Goal: Obtain resource: Obtain resource

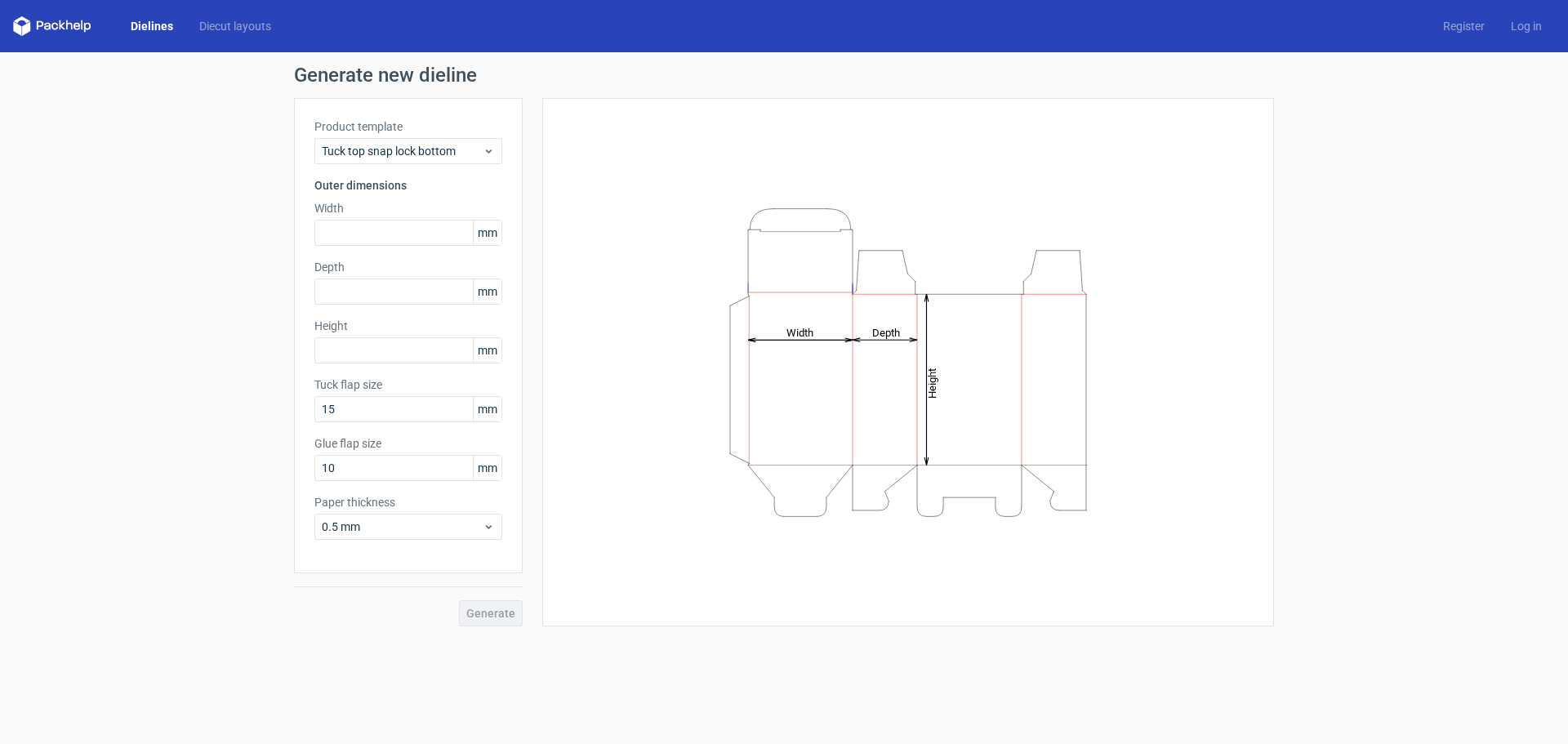
click at [489, 612] on div "Generate" at bounding box center [408, 600] width 229 height 53
click at [682, 304] on icon "Height Depth Width" at bounding box center [908, 362] width 490 height 327
click at [947, 269] on icon "Height Depth Width" at bounding box center [908, 362] width 490 height 327
click at [612, 143] on div "Height Depth Width" at bounding box center [907, 362] width 691 height 488
click at [418, 154] on span "Tuck top snap lock bottom" at bounding box center [402, 150] width 161 height 17
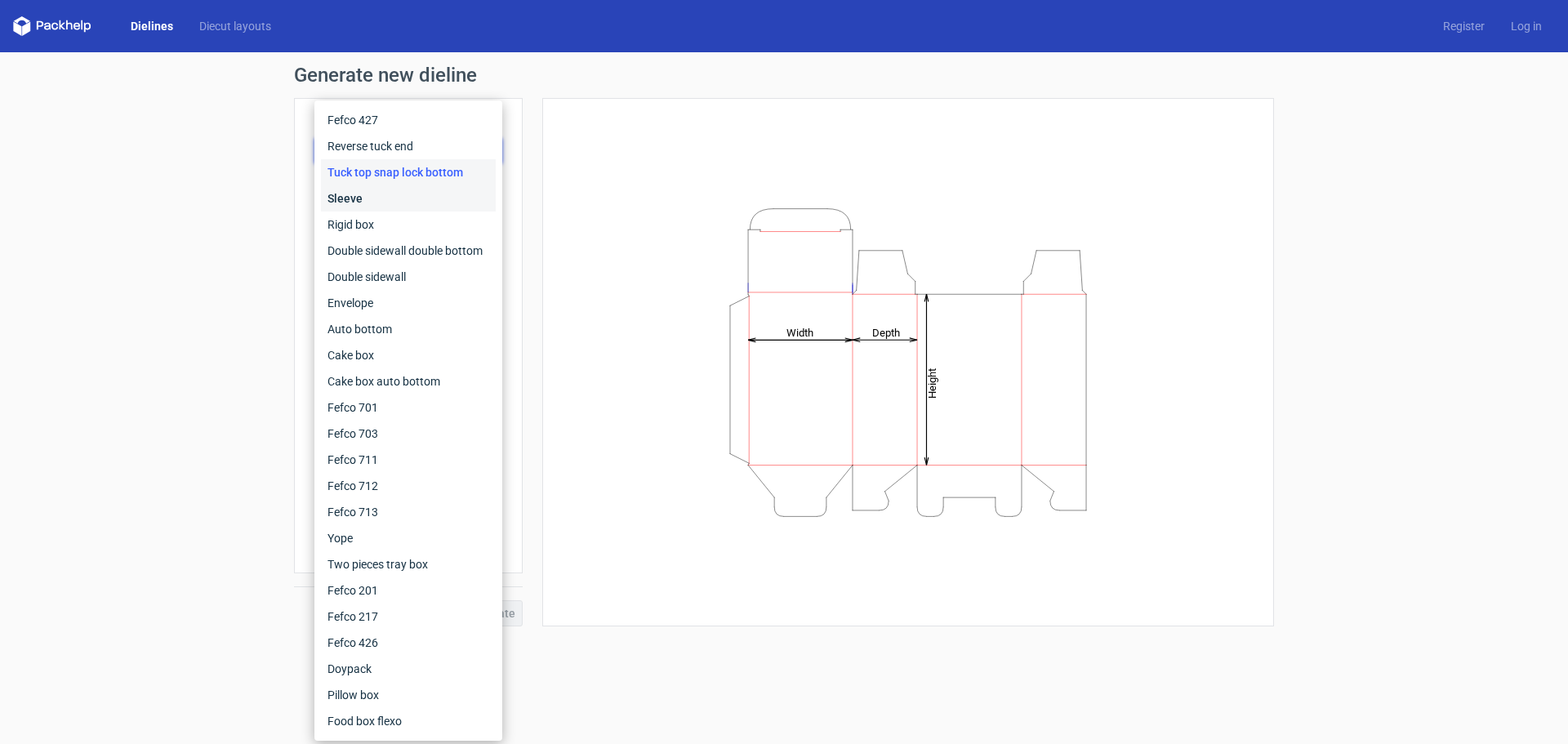
click at [402, 196] on div "Sleeve" at bounding box center [408, 198] width 175 height 26
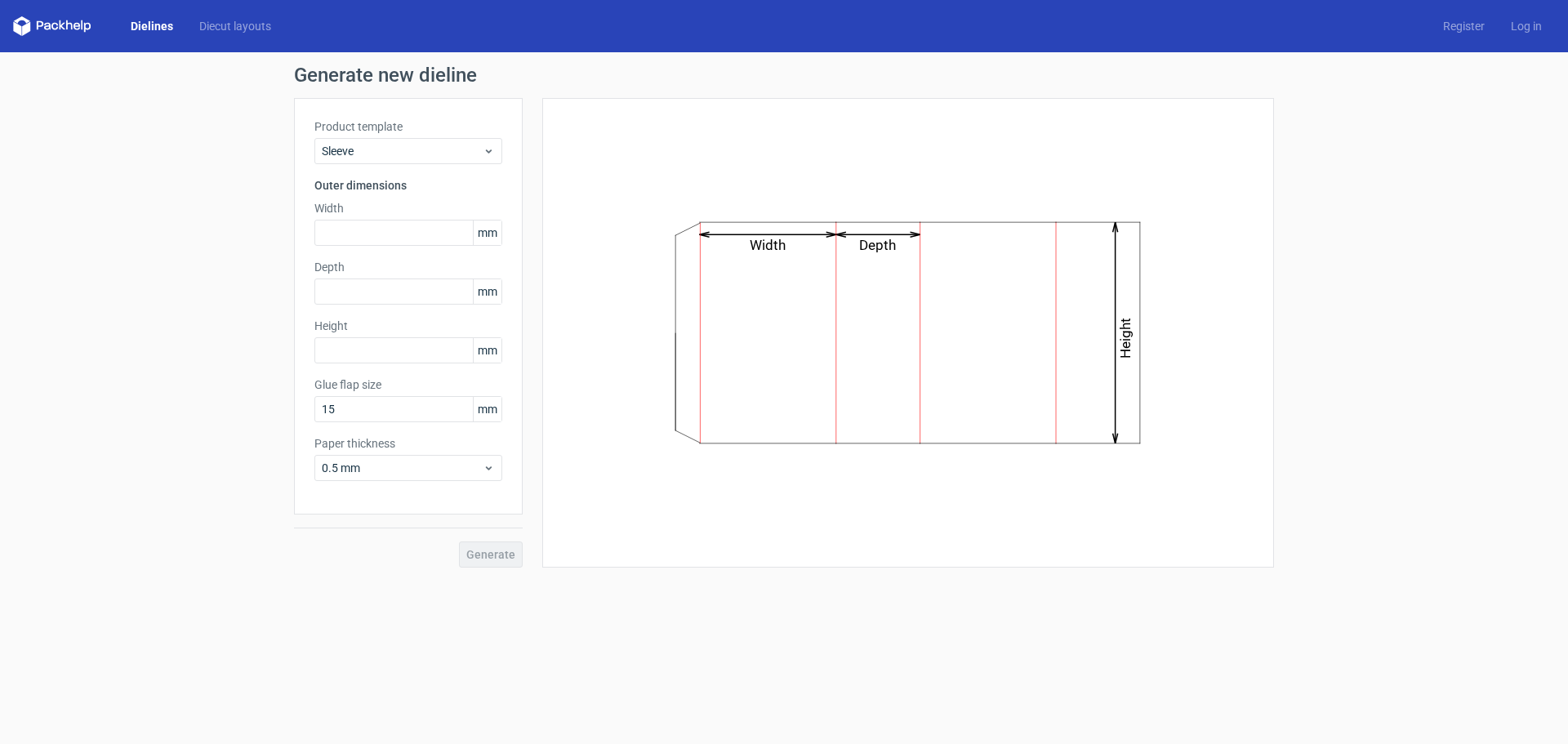
click at [398, 135] on div "Product template Sleeve" at bounding box center [409, 141] width 188 height 46
click at [398, 144] on span "Sleeve" at bounding box center [402, 150] width 161 height 17
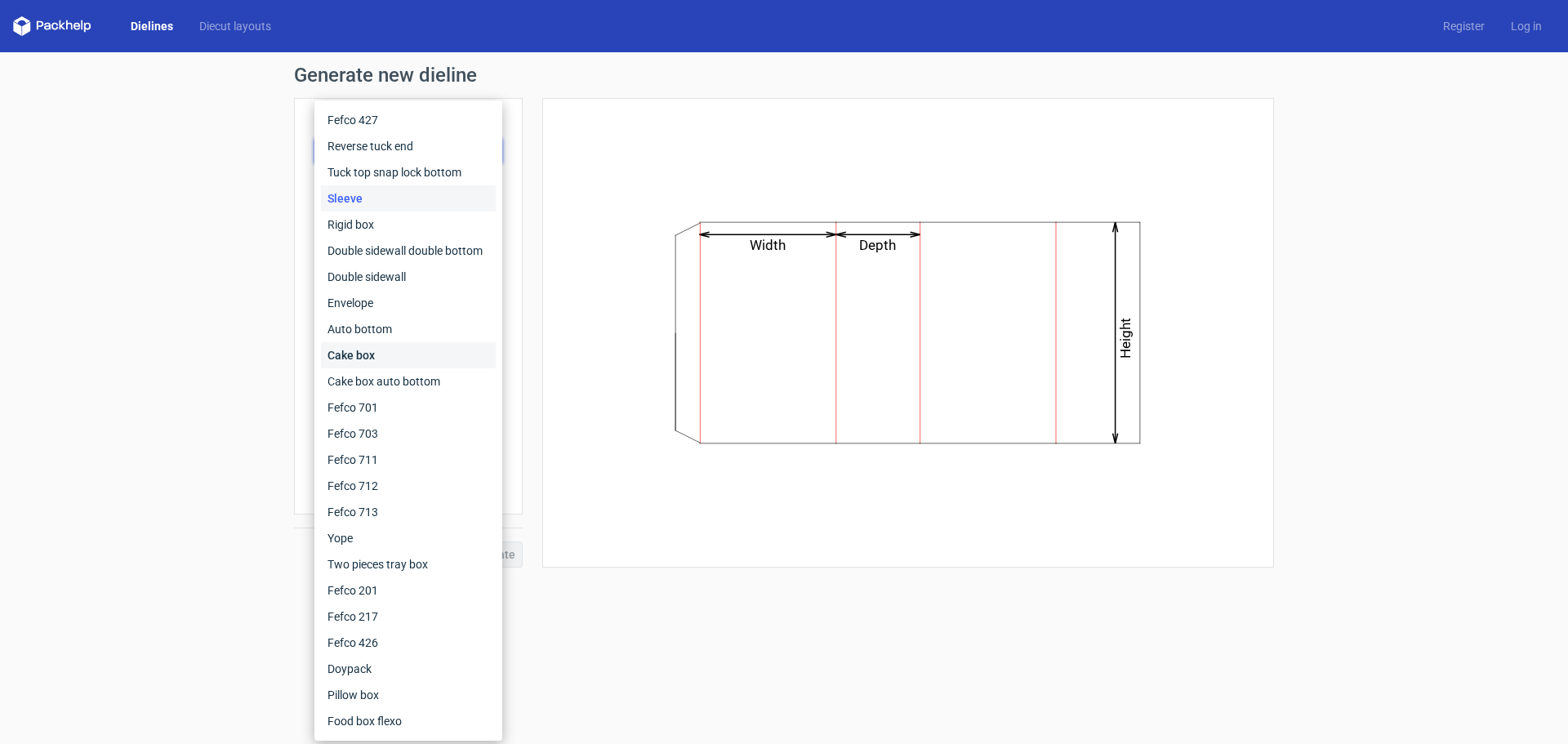
click at [374, 352] on div "Cake box" at bounding box center [408, 355] width 175 height 26
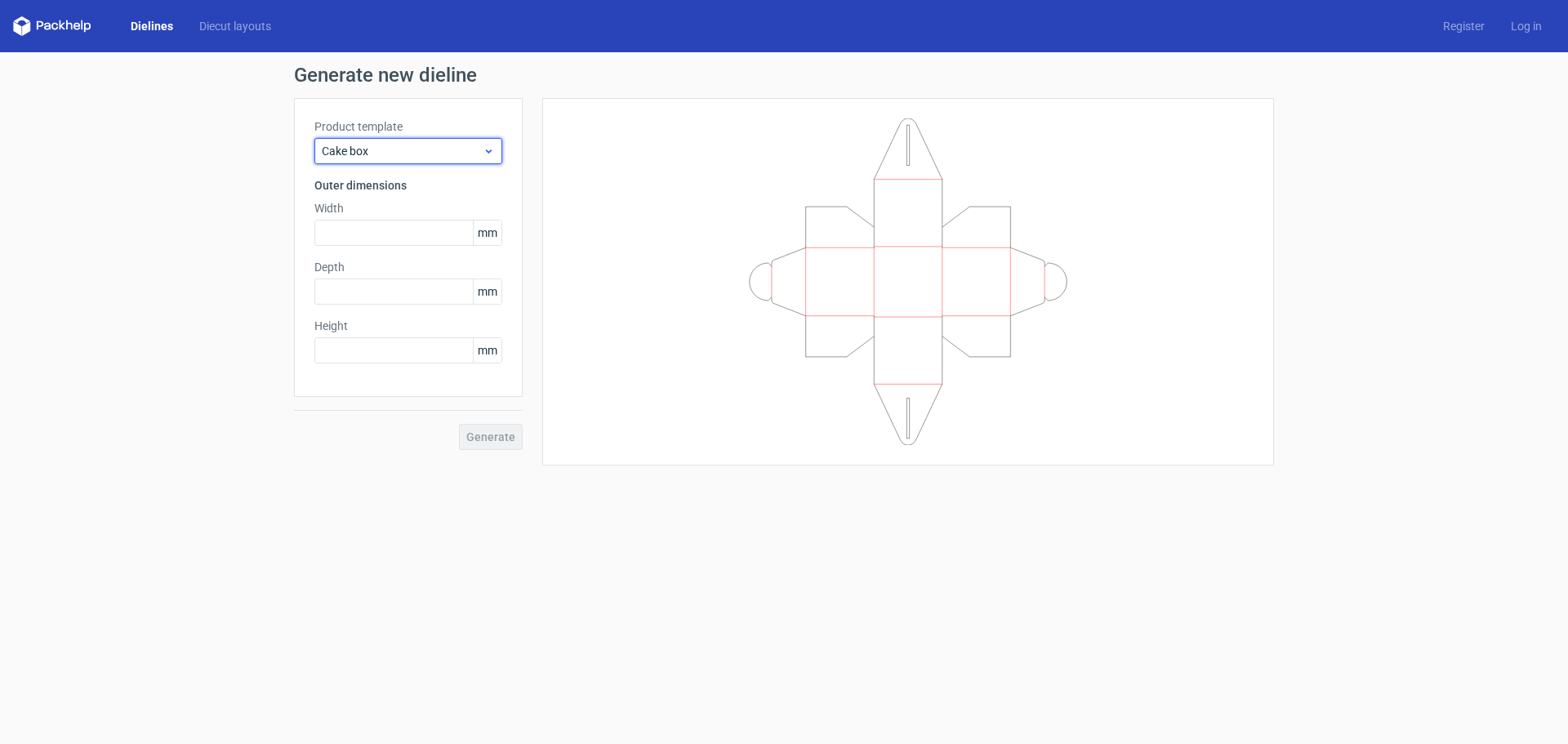
click at [385, 162] on div "Cake box" at bounding box center [409, 151] width 188 height 26
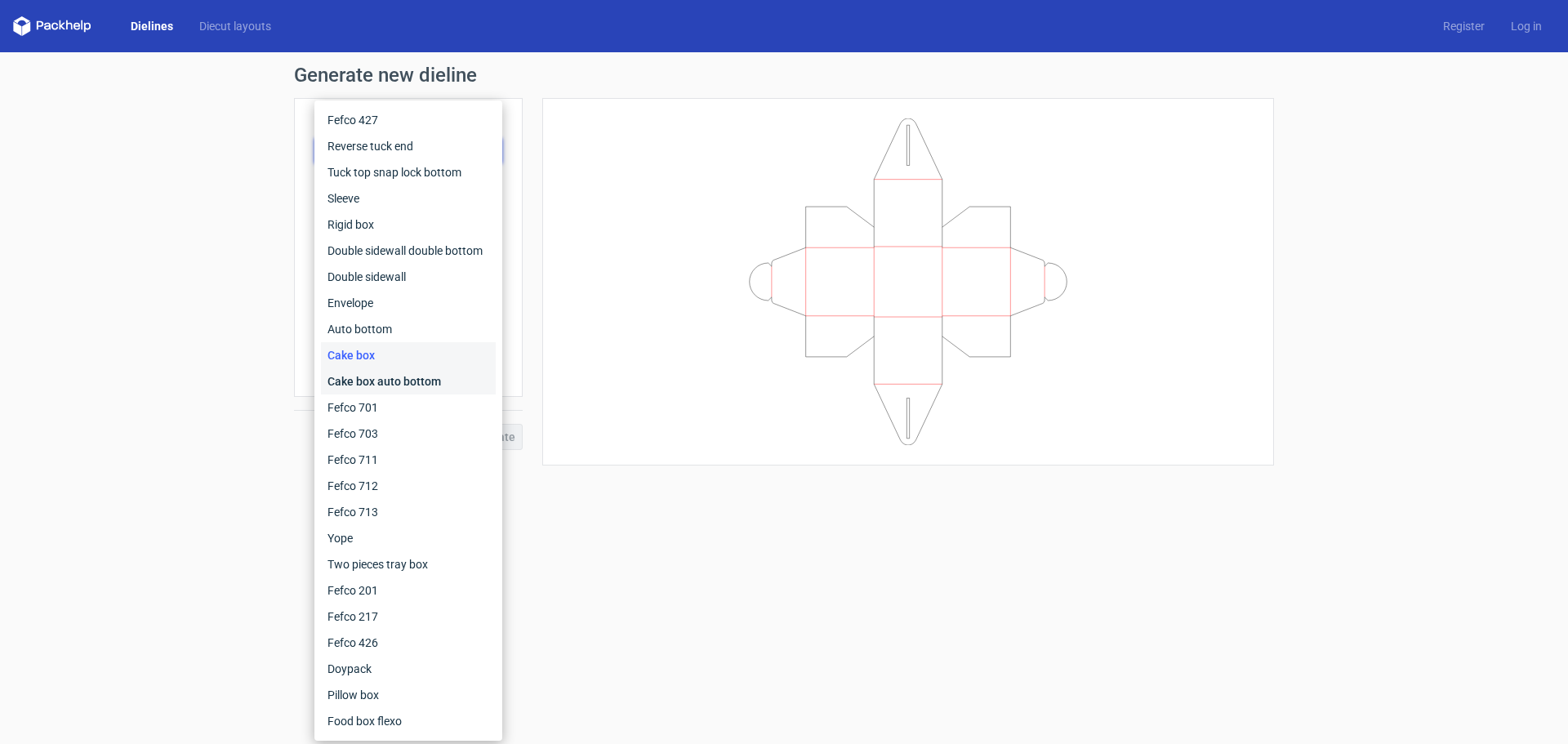
click at [380, 386] on div "Cake box auto bottom" at bounding box center [408, 382] width 175 height 26
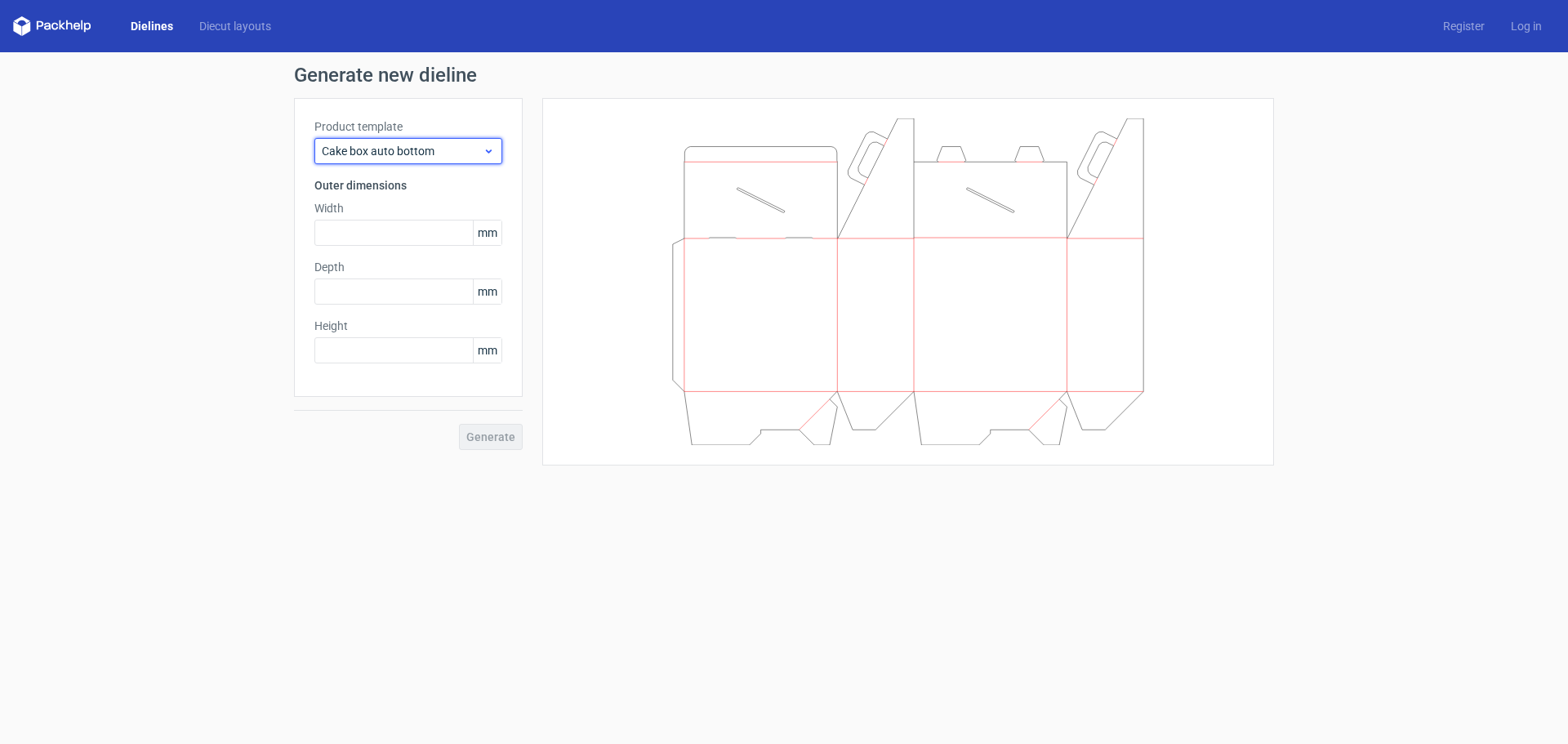
click at [409, 143] on span "Cake box auto bottom" at bounding box center [402, 150] width 161 height 17
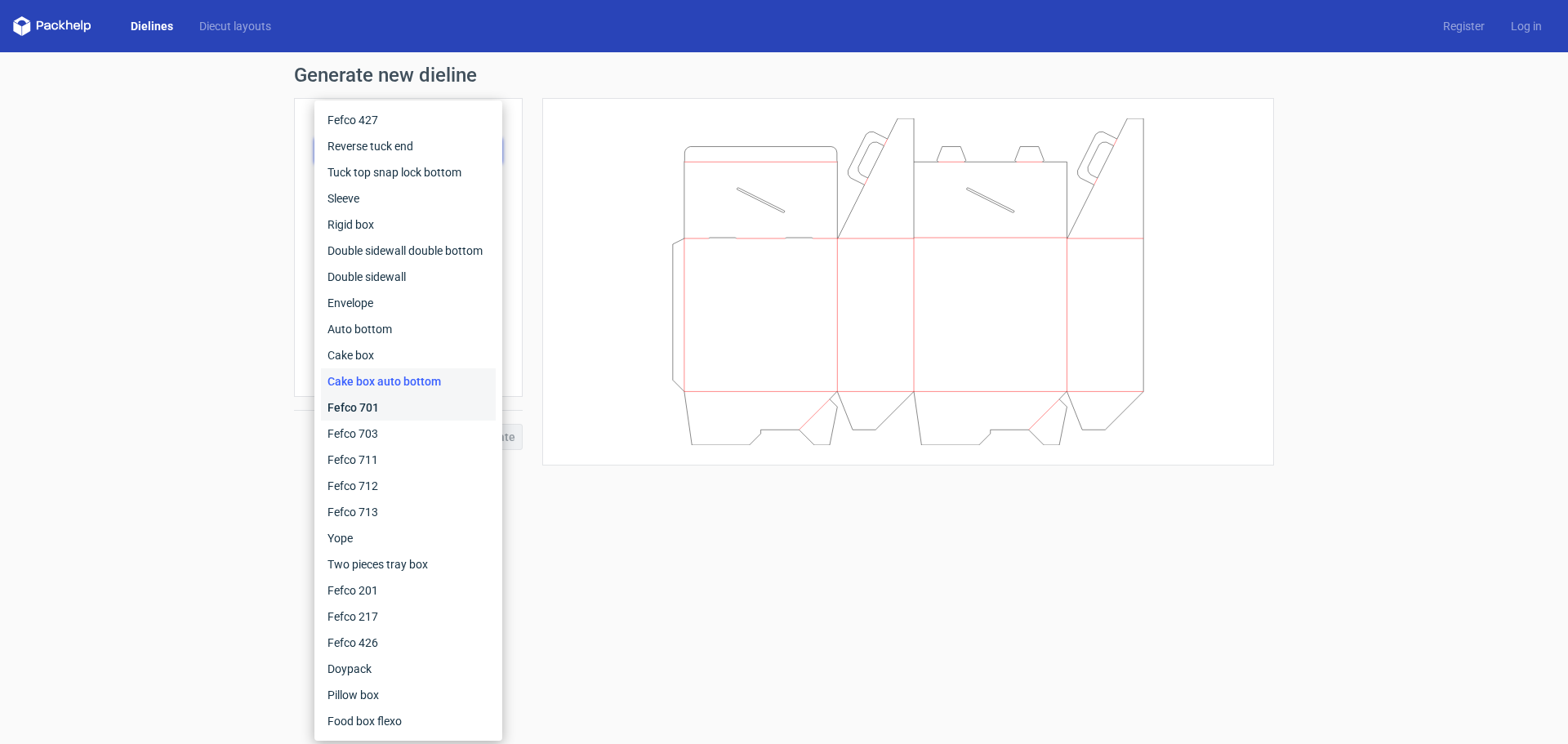
click at [381, 403] on div "Fefco 701" at bounding box center [408, 408] width 175 height 26
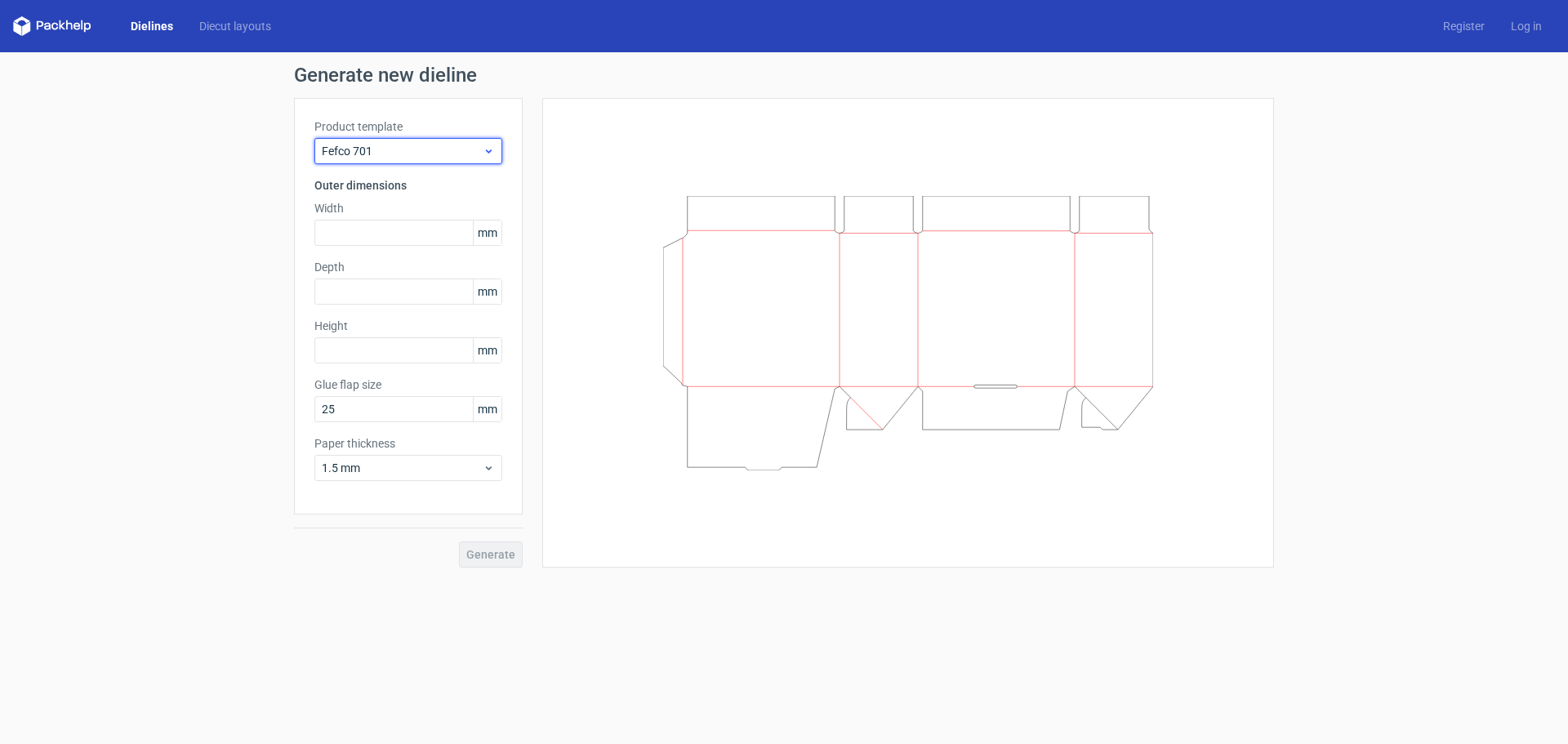
click at [392, 149] on span "Fefco 701" at bounding box center [402, 150] width 161 height 17
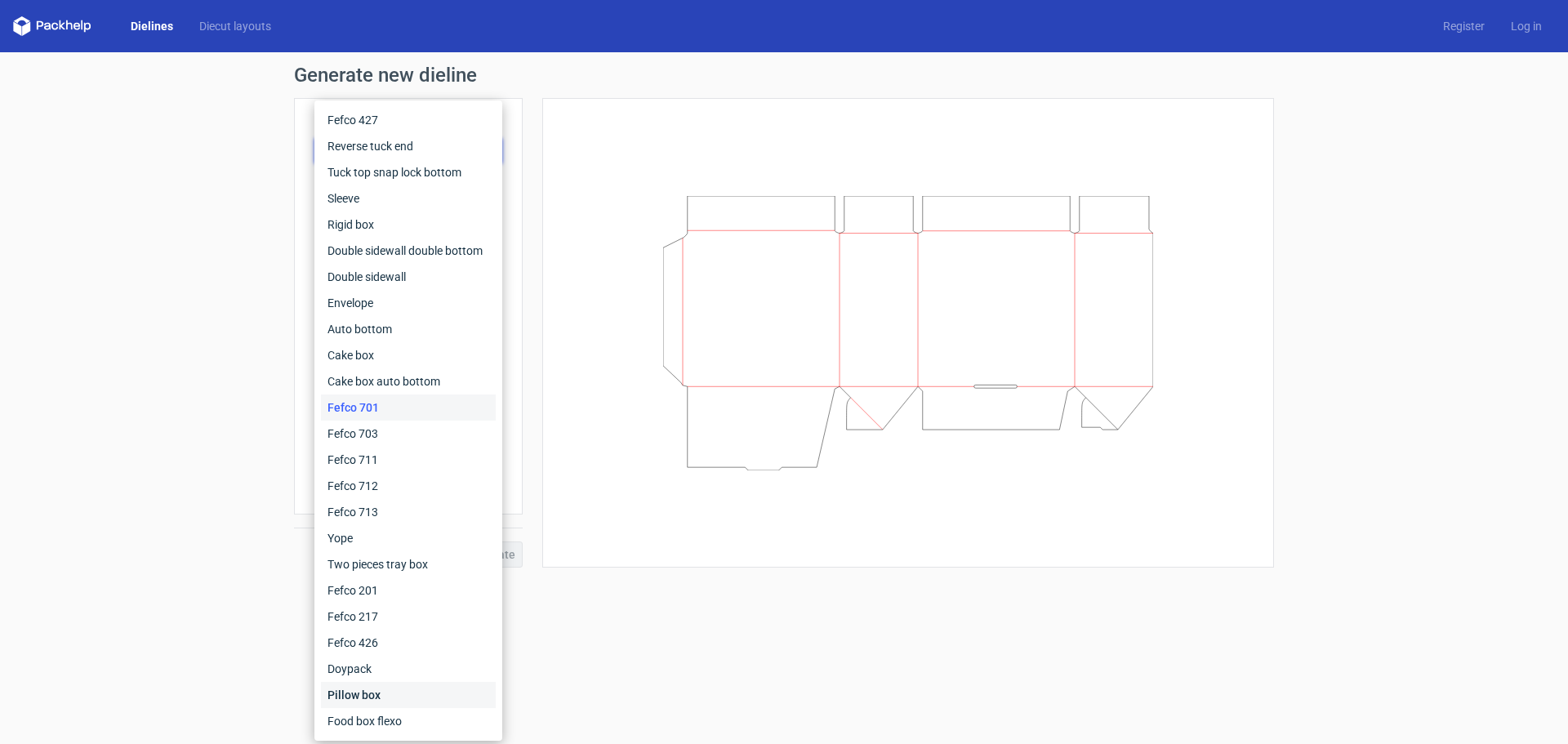
click at [374, 694] on div "Pillow box" at bounding box center [408, 695] width 175 height 26
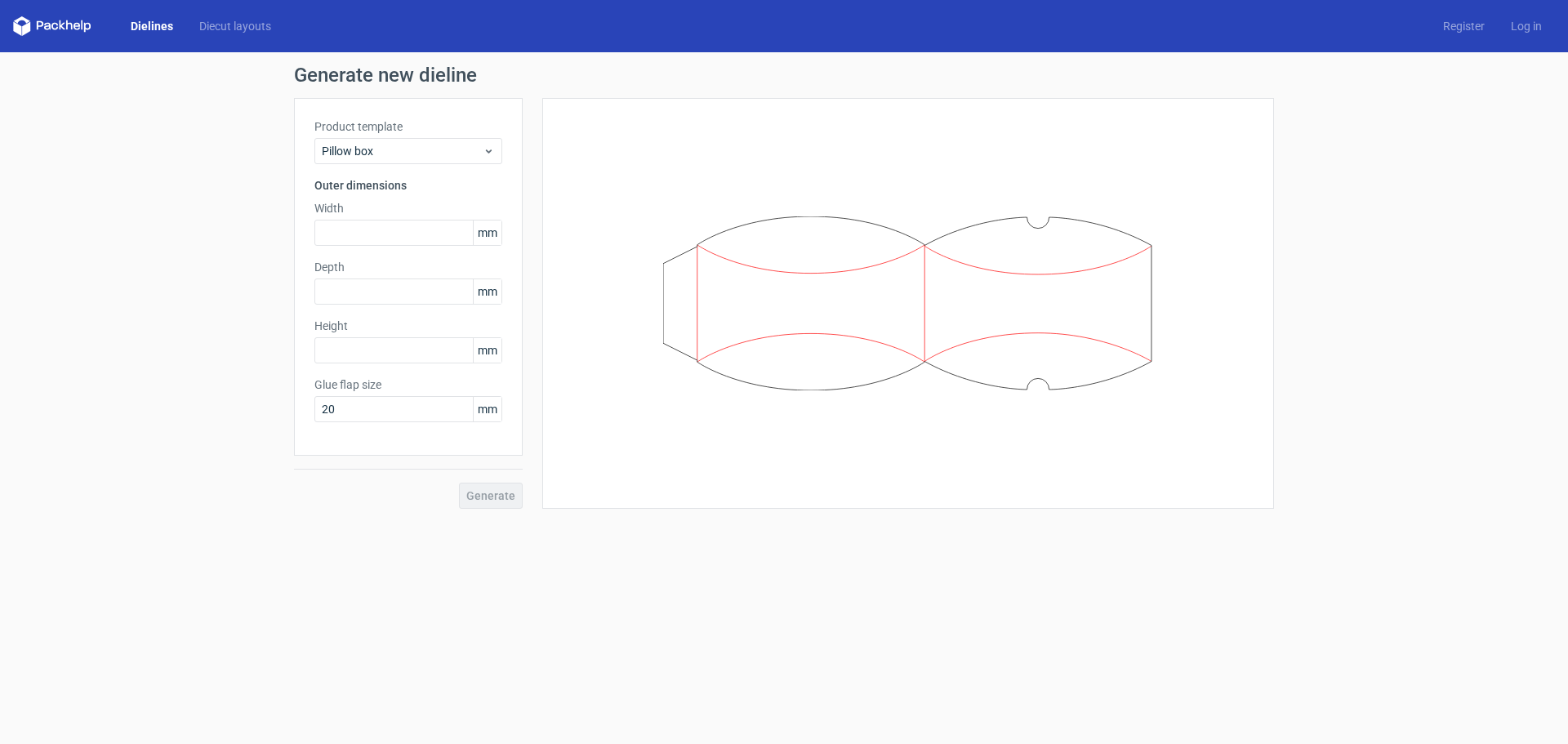
click at [491, 492] on div "Generate" at bounding box center [408, 482] width 229 height 53
click at [410, 230] on input "text" at bounding box center [409, 233] width 188 height 26
type input "50"
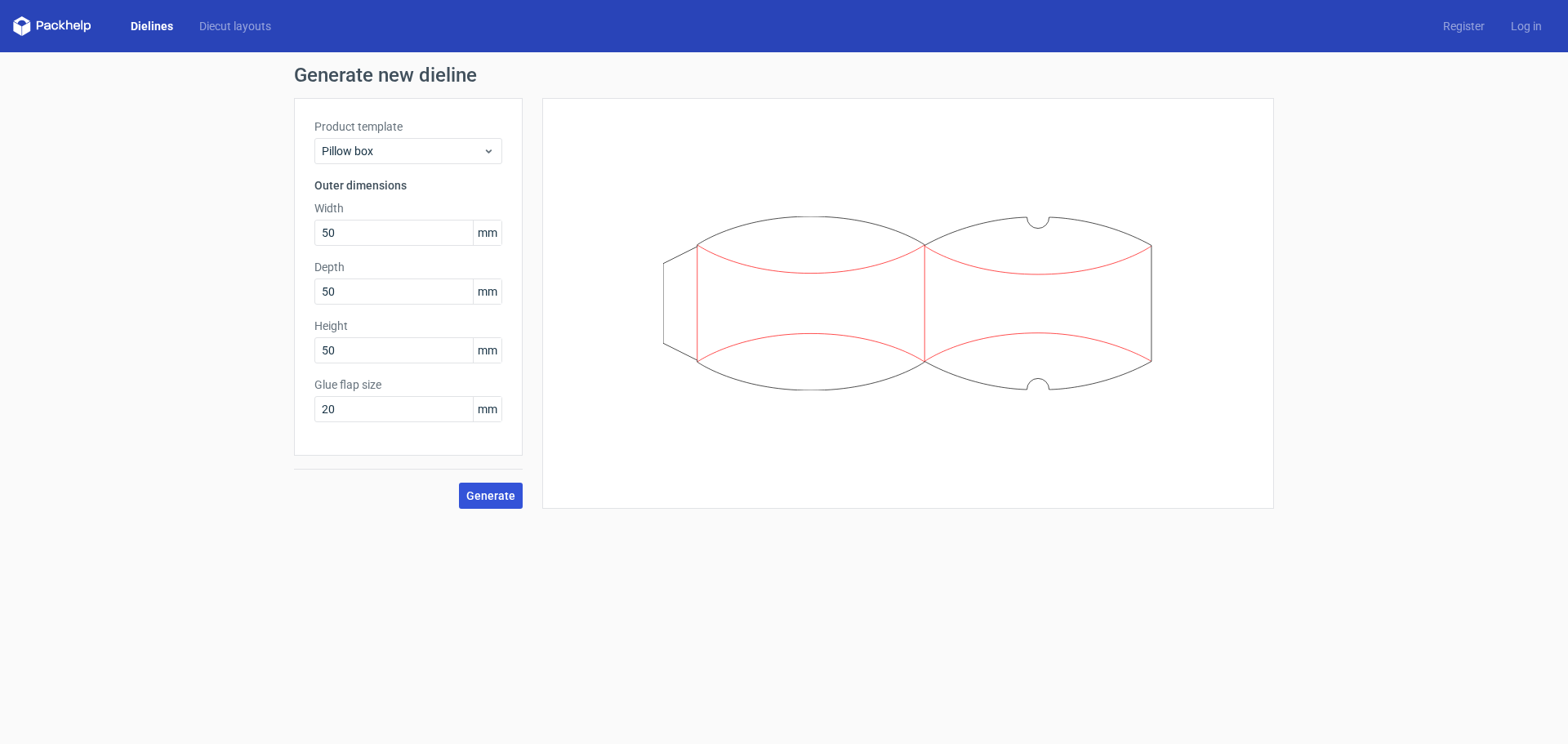
click at [489, 493] on span "Generate" at bounding box center [490, 495] width 49 height 11
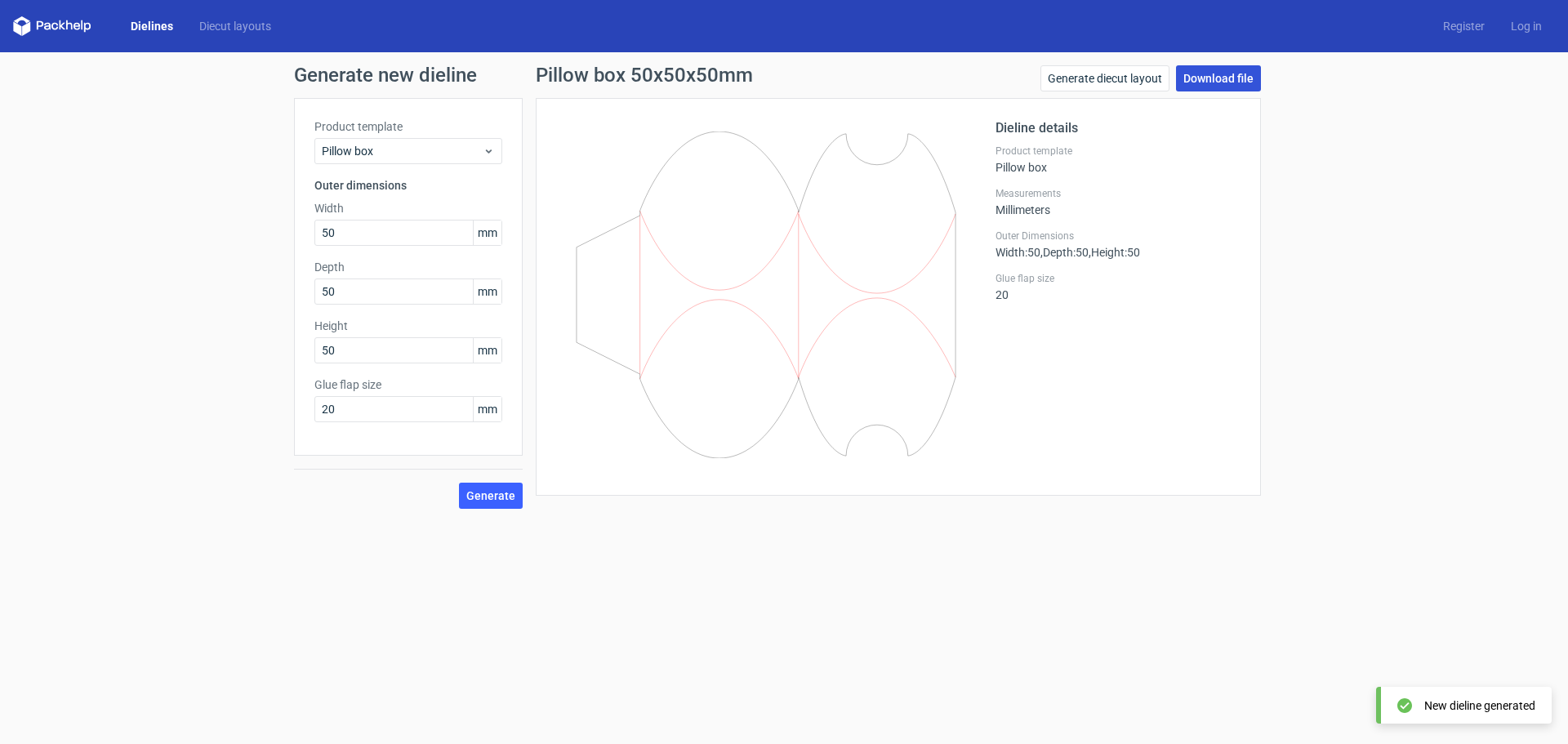
click at [1200, 73] on link "Download file" at bounding box center [1219, 78] width 85 height 26
click at [391, 142] on div "Pillow box" at bounding box center [409, 151] width 188 height 26
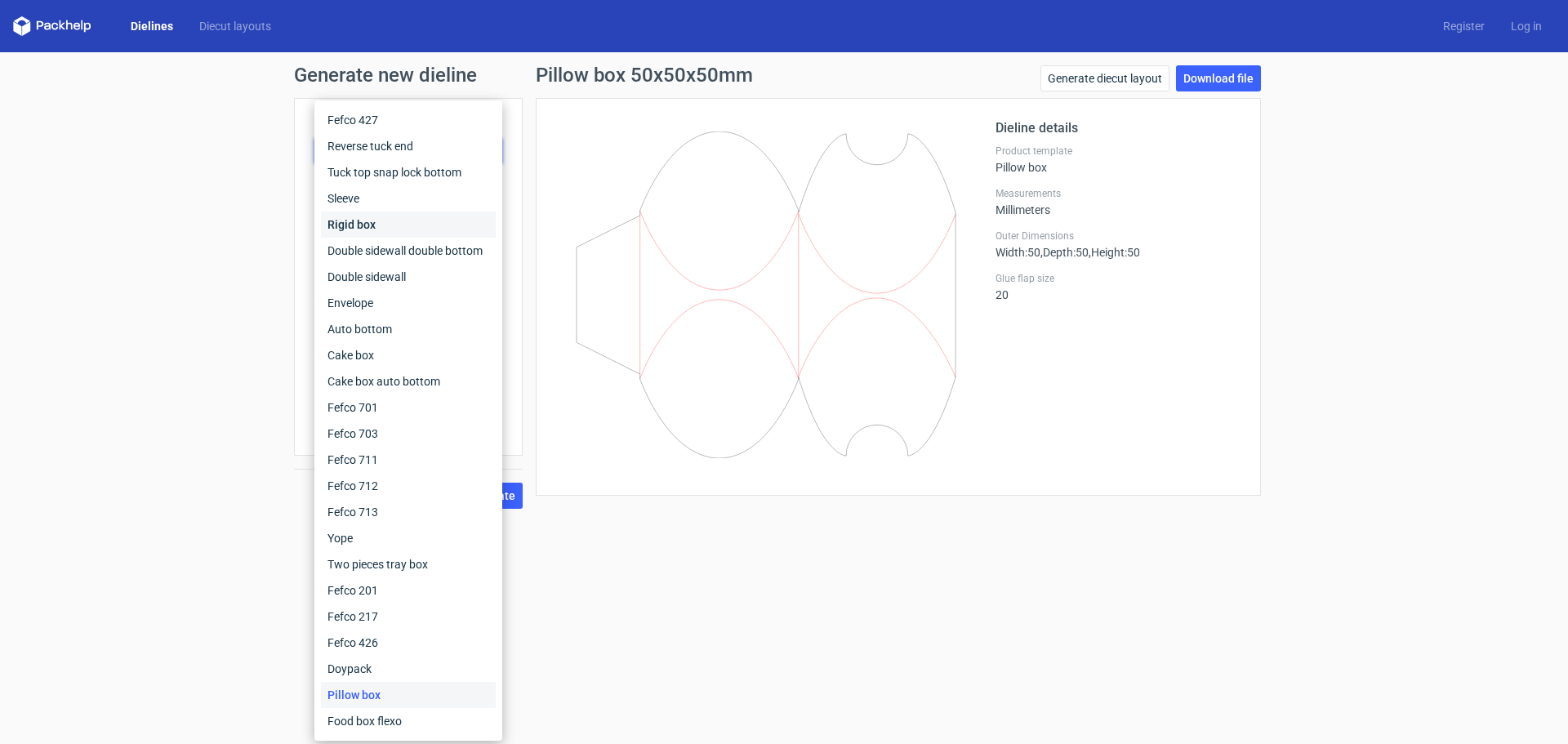
click at [371, 223] on div "Rigid box" at bounding box center [408, 224] width 175 height 26
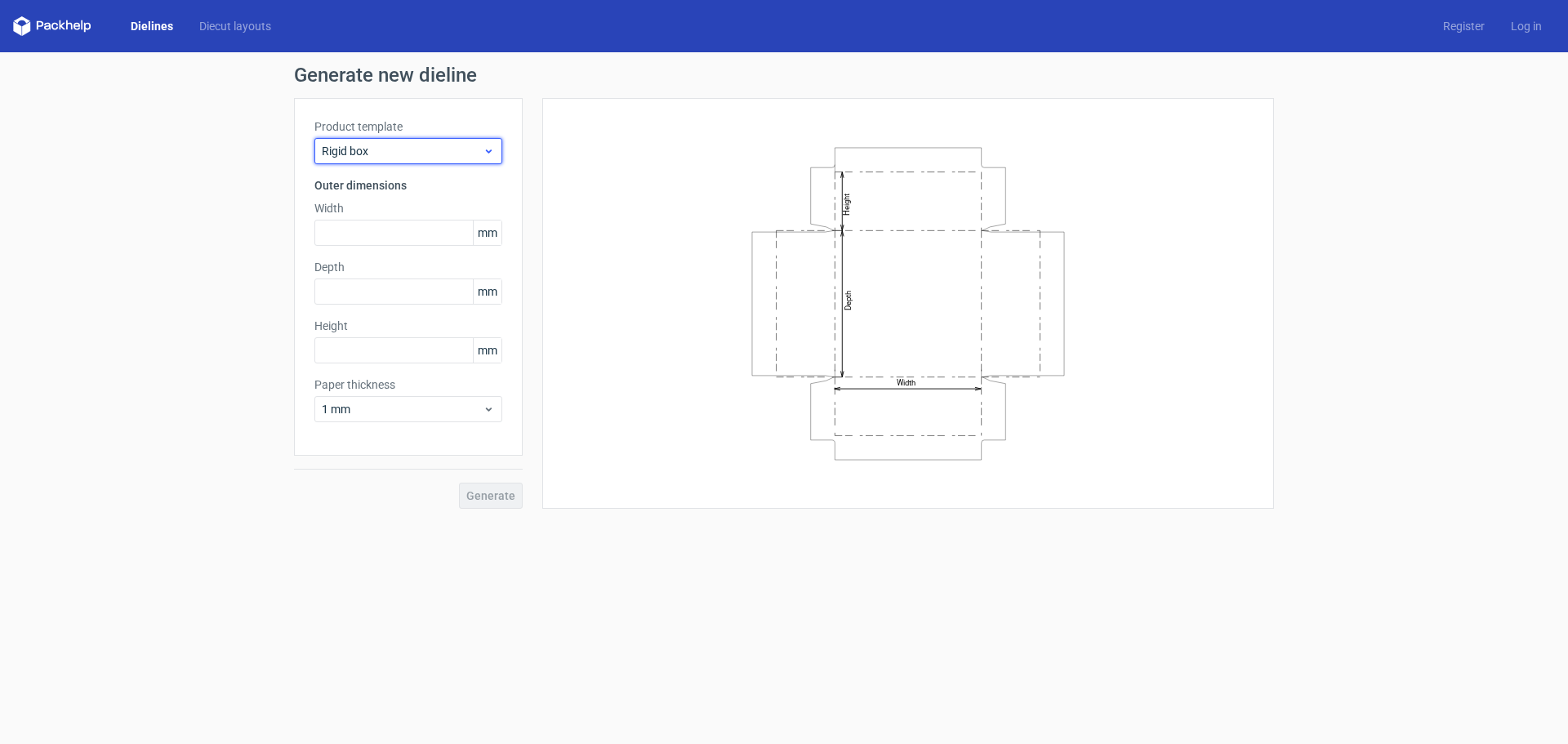
click at [365, 160] on div "Rigid box" at bounding box center [409, 151] width 188 height 26
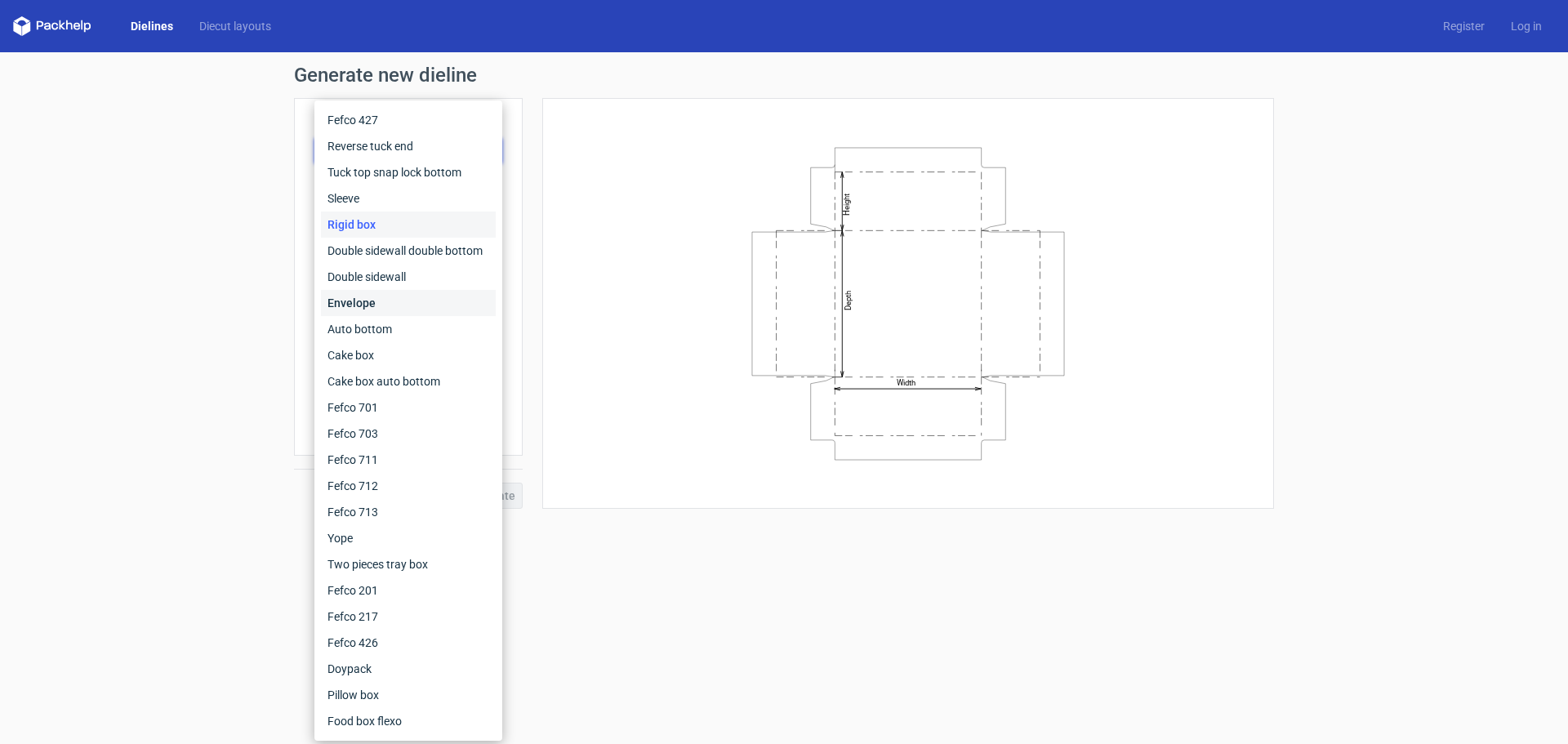
click at [392, 300] on div "Envelope" at bounding box center [408, 303] width 175 height 26
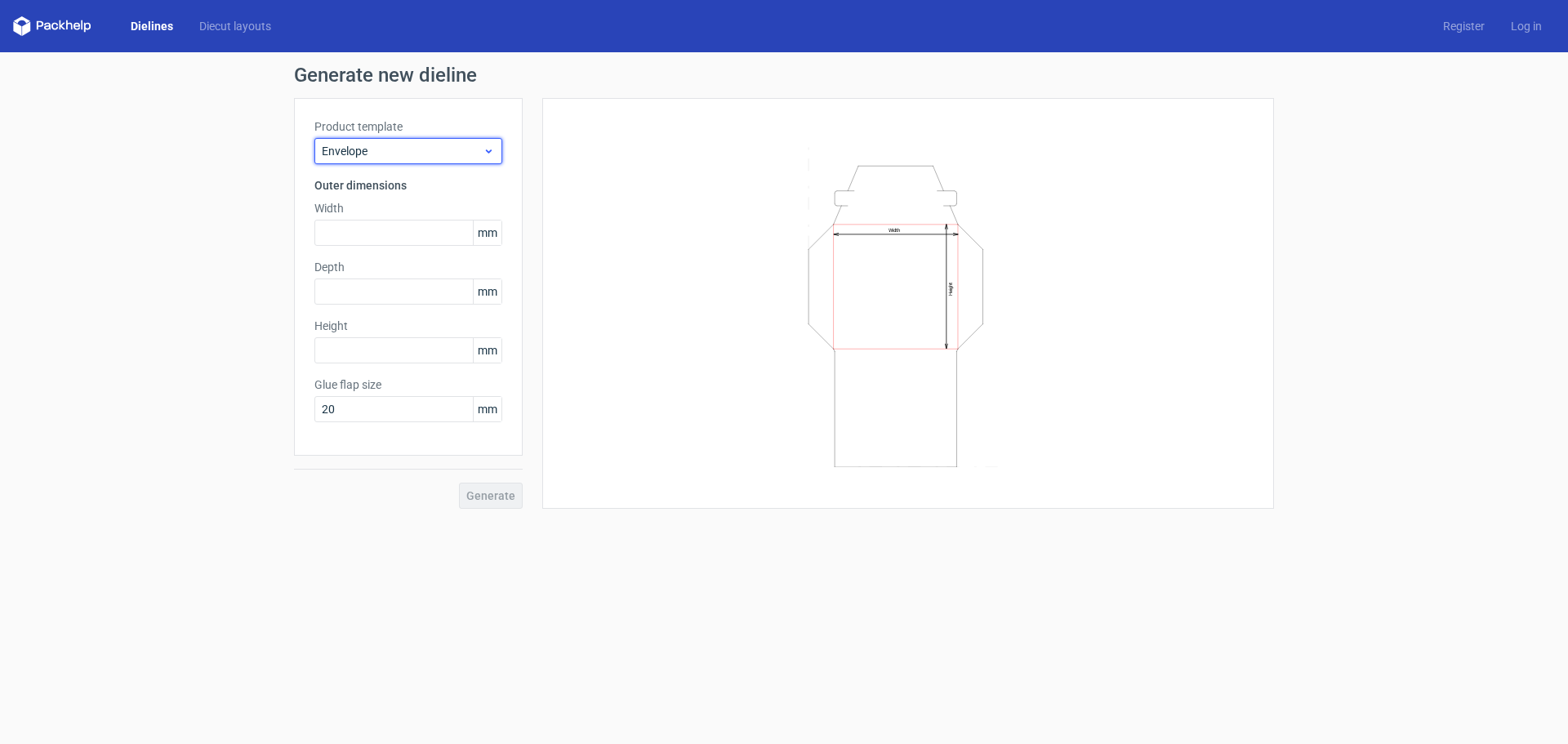
click at [422, 143] on span "Envelope" at bounding box center [402, 150] width 161 height 17
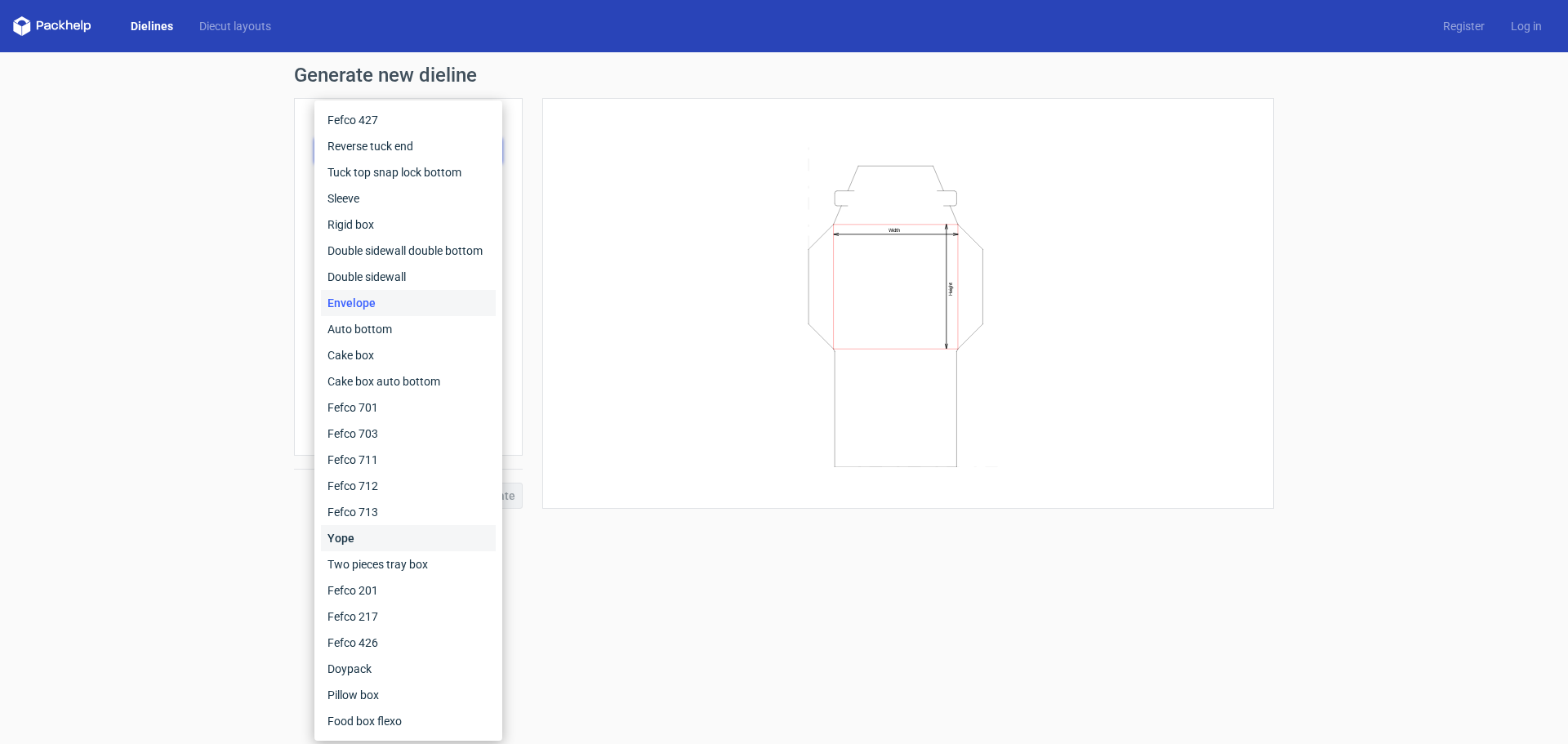
click at [393, 539] on div "Yope" at bounding box center [408, 538] width 175 height 26
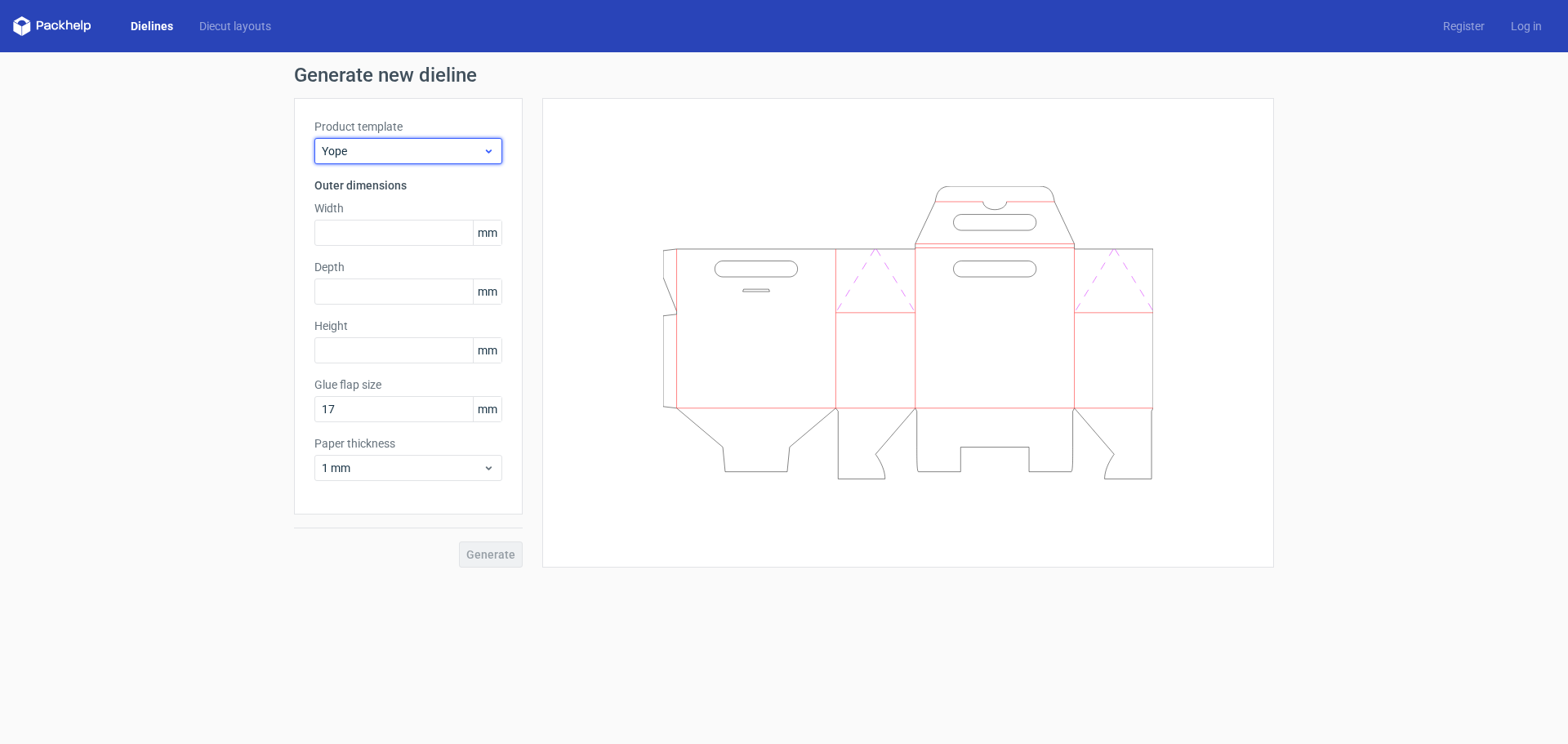
click at [377, 142] on div "Yope" at bounding box center [409, 151] width 188 height 26
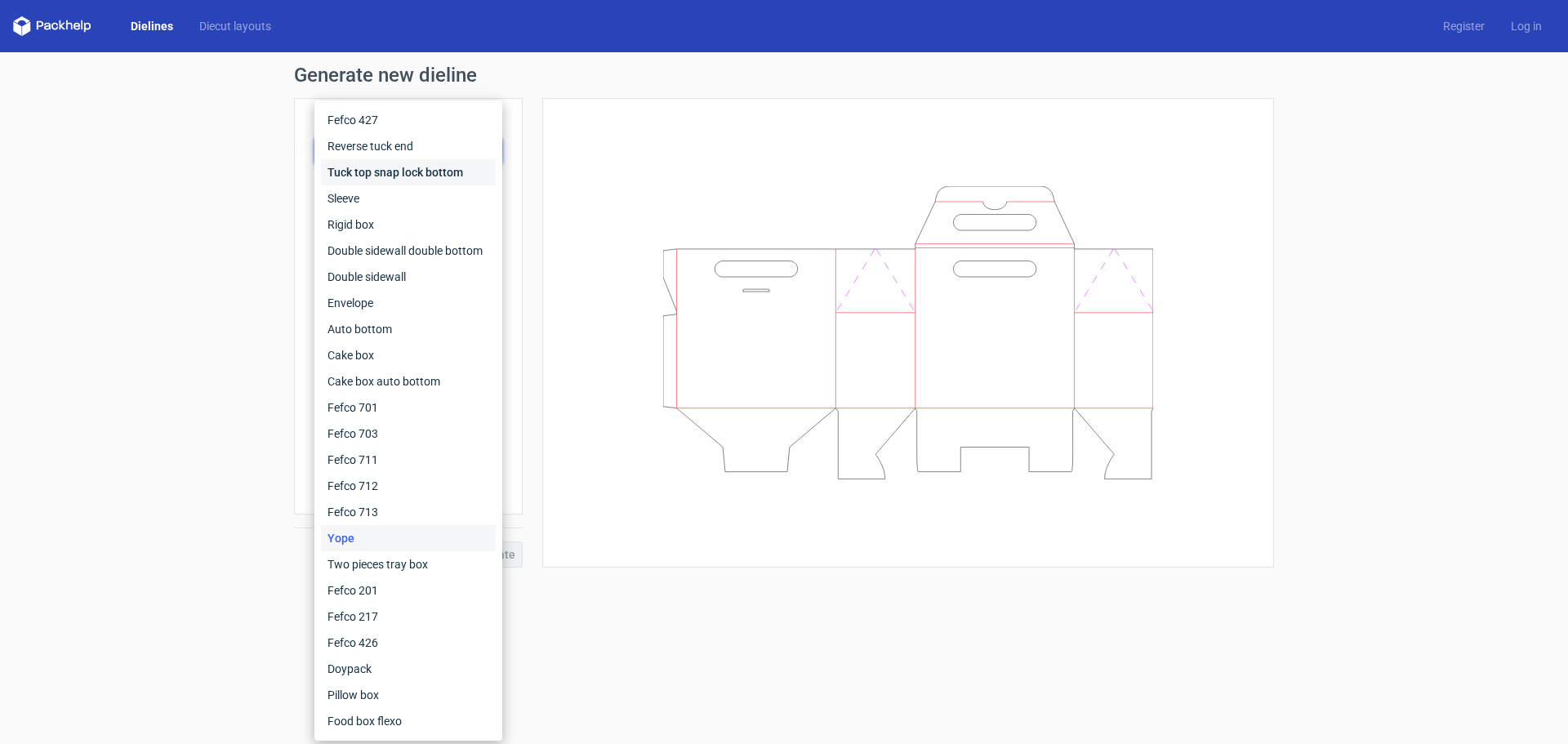
click at [378, 165] on div "Tuck top snap lock bottom" at bounding box center [408, 172] width 175 height 26
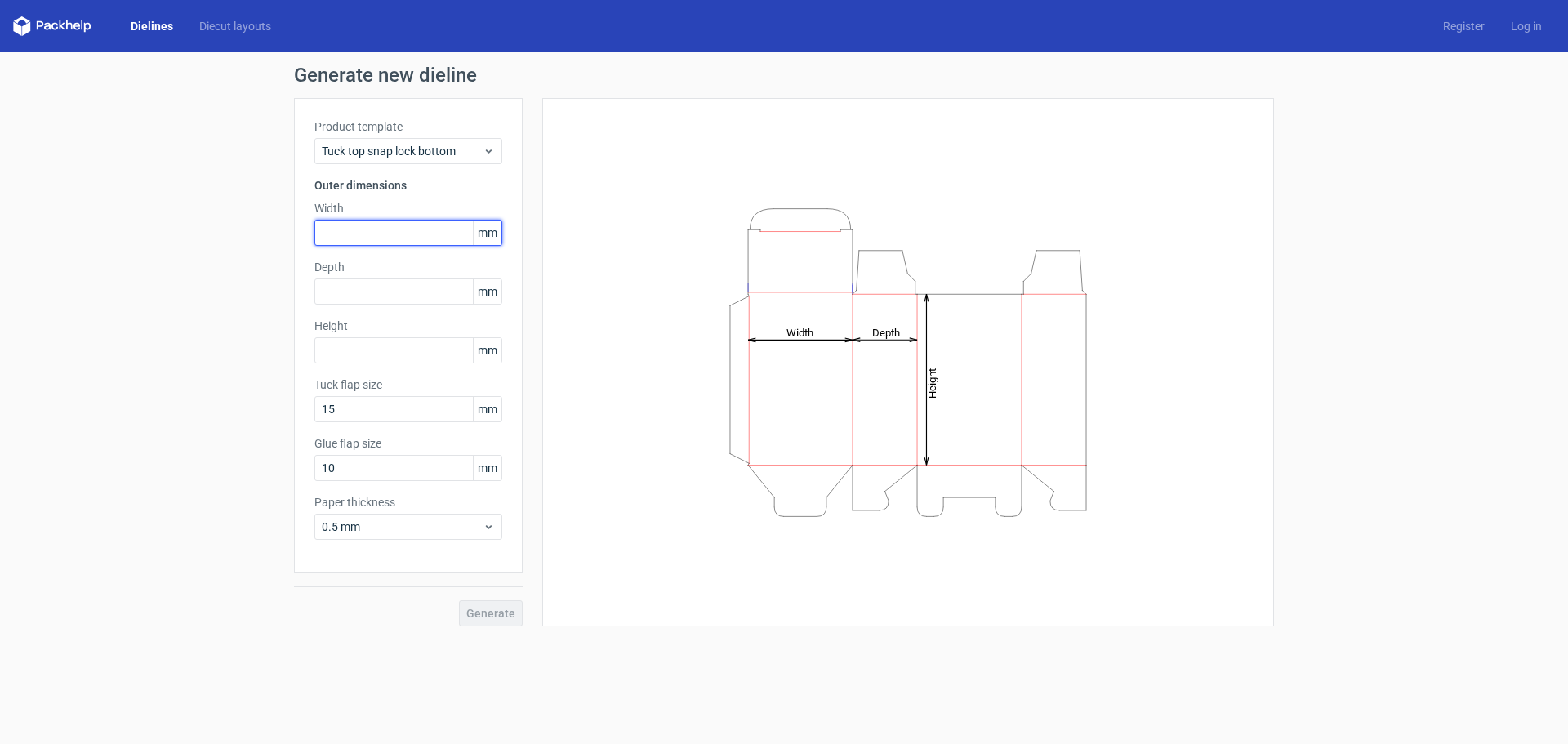
click at [361, 239] on input "text" at bounding box center [409, 233] width 188 height 26
type input "50"
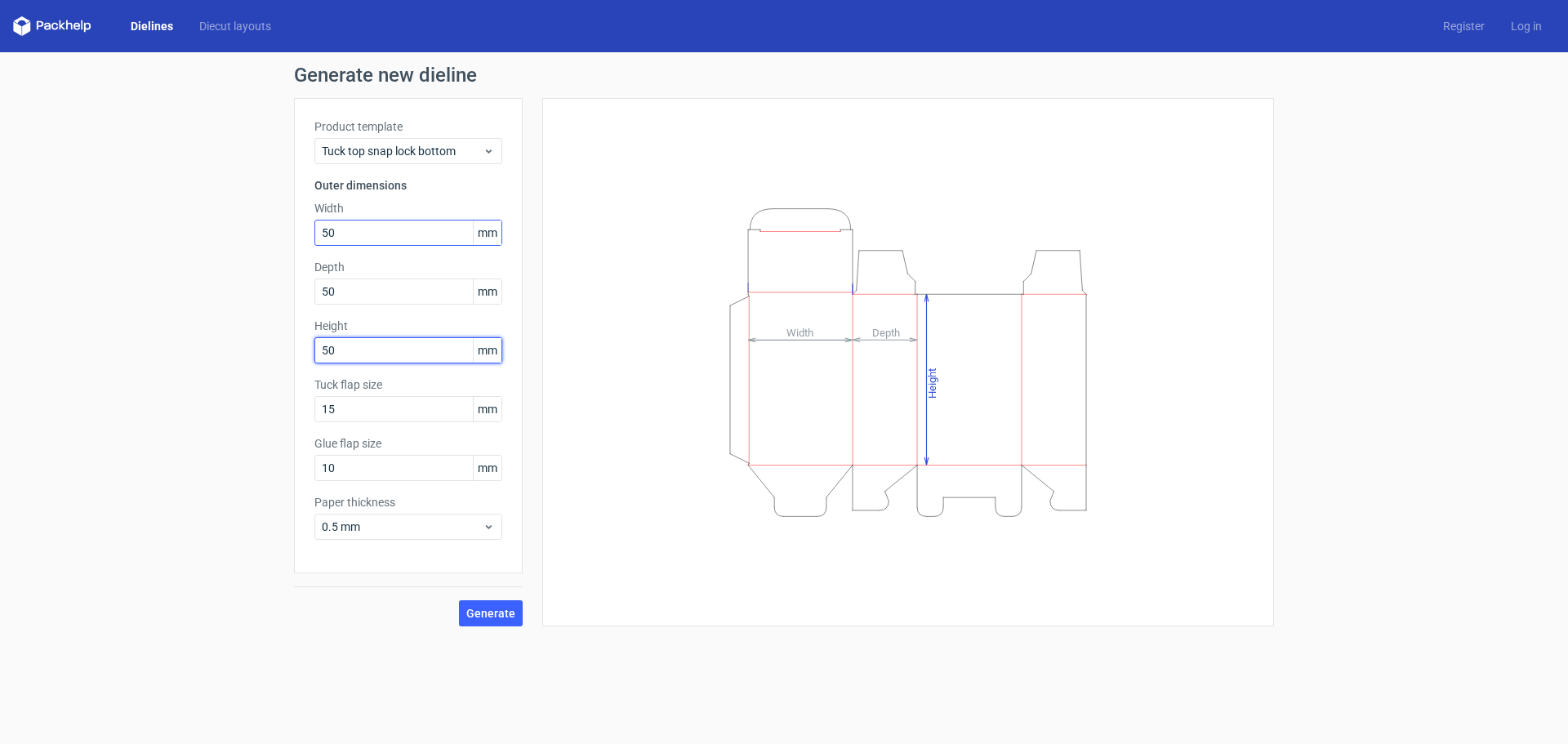
type input "50"
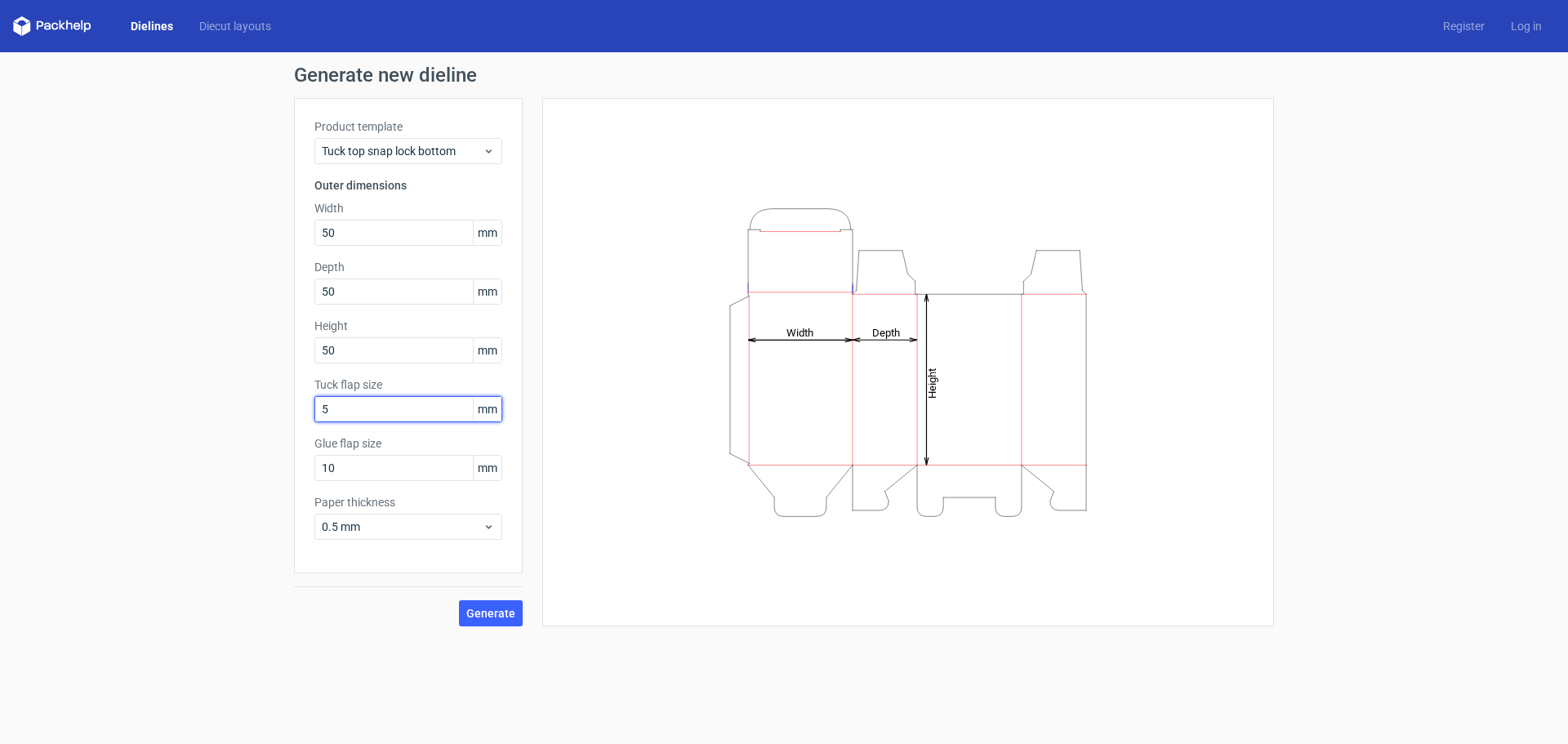
type input "5"
click at [493, 613] on span "Generate" at bounding box center [490, 613] width 49 height 11
